Goal: Communication & Community: Connect with others

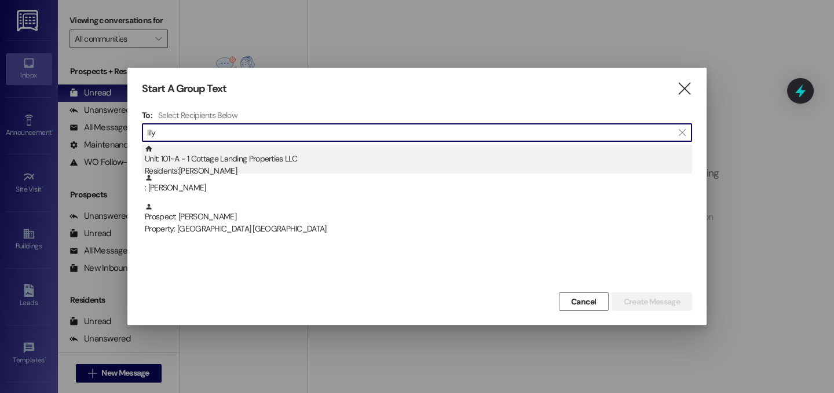
type input "lily"
click at [294, 170] on div "Residents: [PERSON_NAME]" at bounding box center [419, 171] width 548 height 12
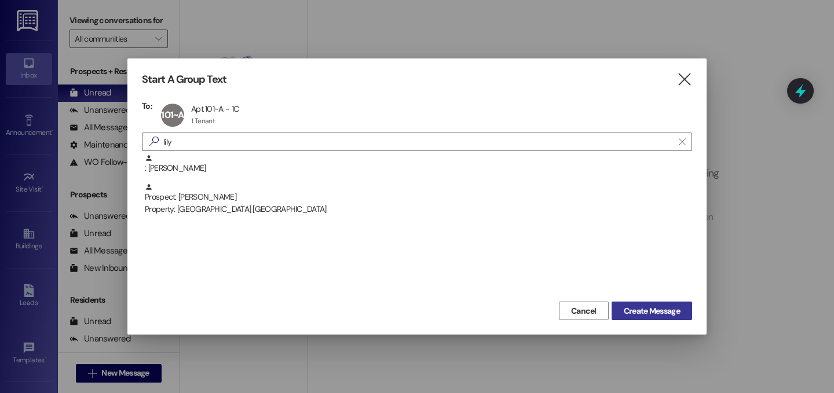
click at [661, 318] on button "Create Message" at bounding box center [652, 311] width 81 height 19
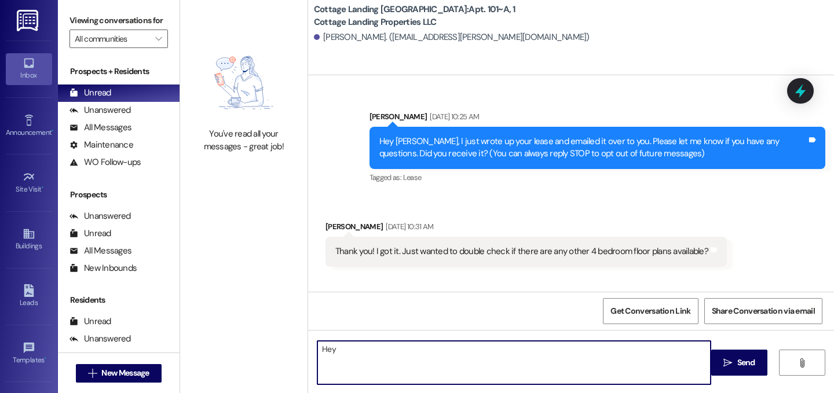
scroll to position [23935, 0]
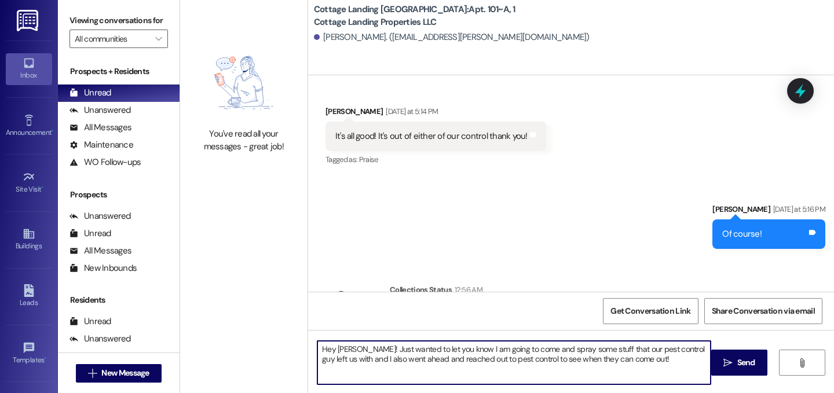
type textarea "Hey [PERSON_NAME]! Just wanted to let you know I am going to come and spray som…"
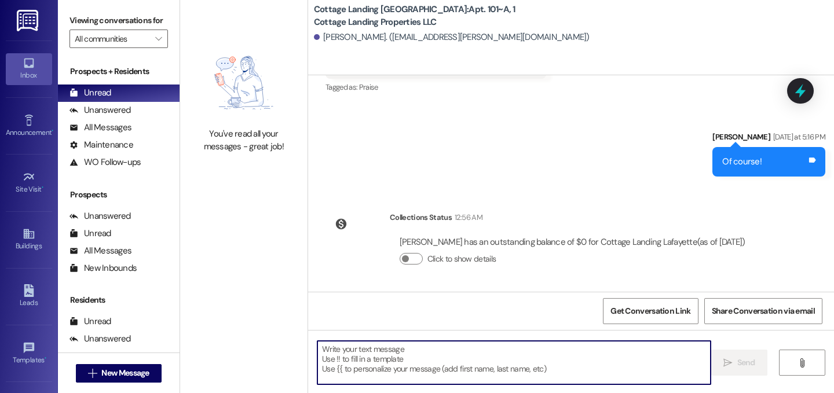
scroll to position [24008, 0]
